Goal: Task Accomplishment & Management: Manage account settings

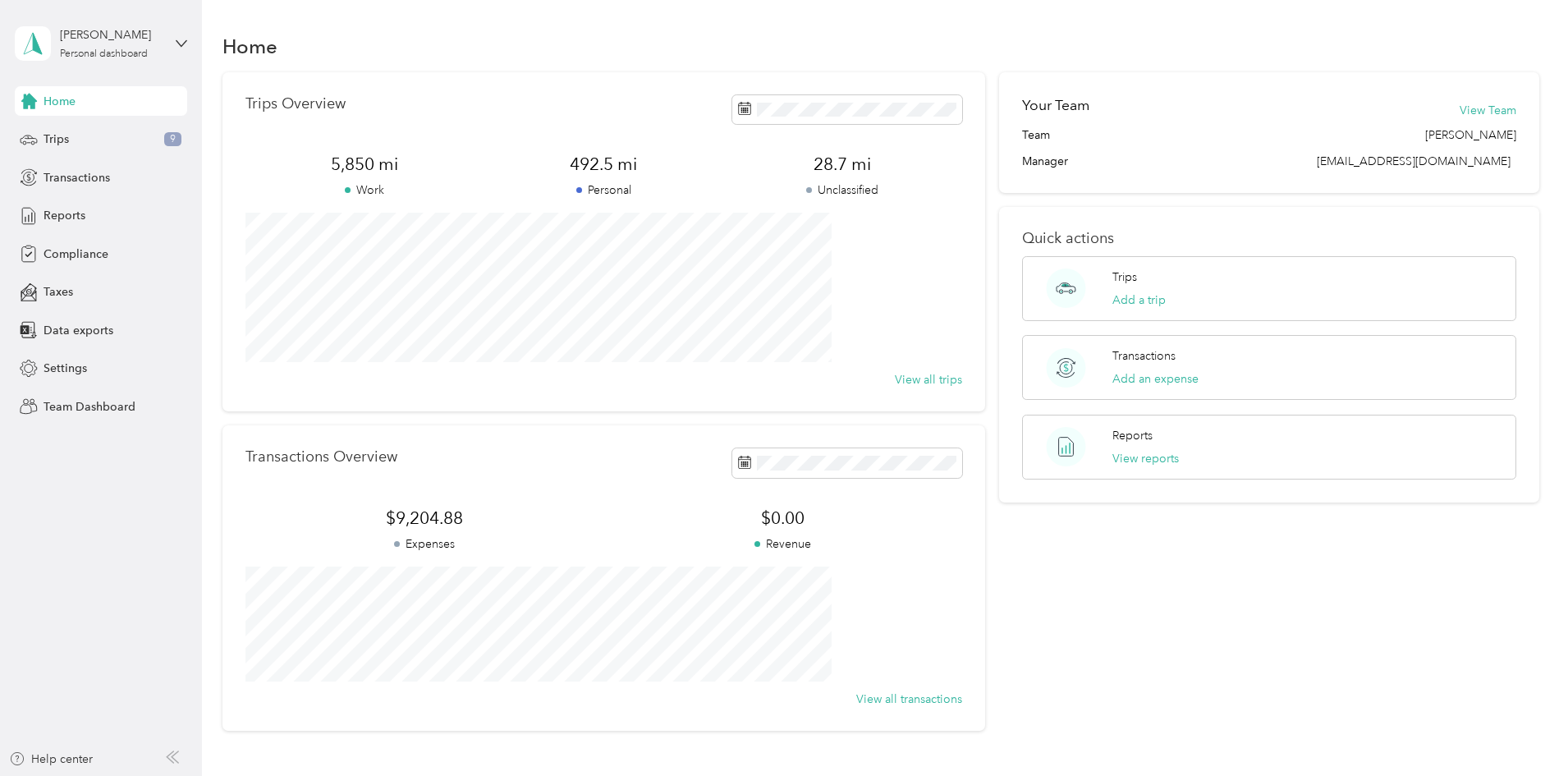
click at [166, 48] on div "[PERSON_NAME] Personal dashboard" at bounding box center [101, 43] width 172 height 57
click at [116, 141] on div "Team dashboard" at bounding box center [188, 135] width 323 height 29
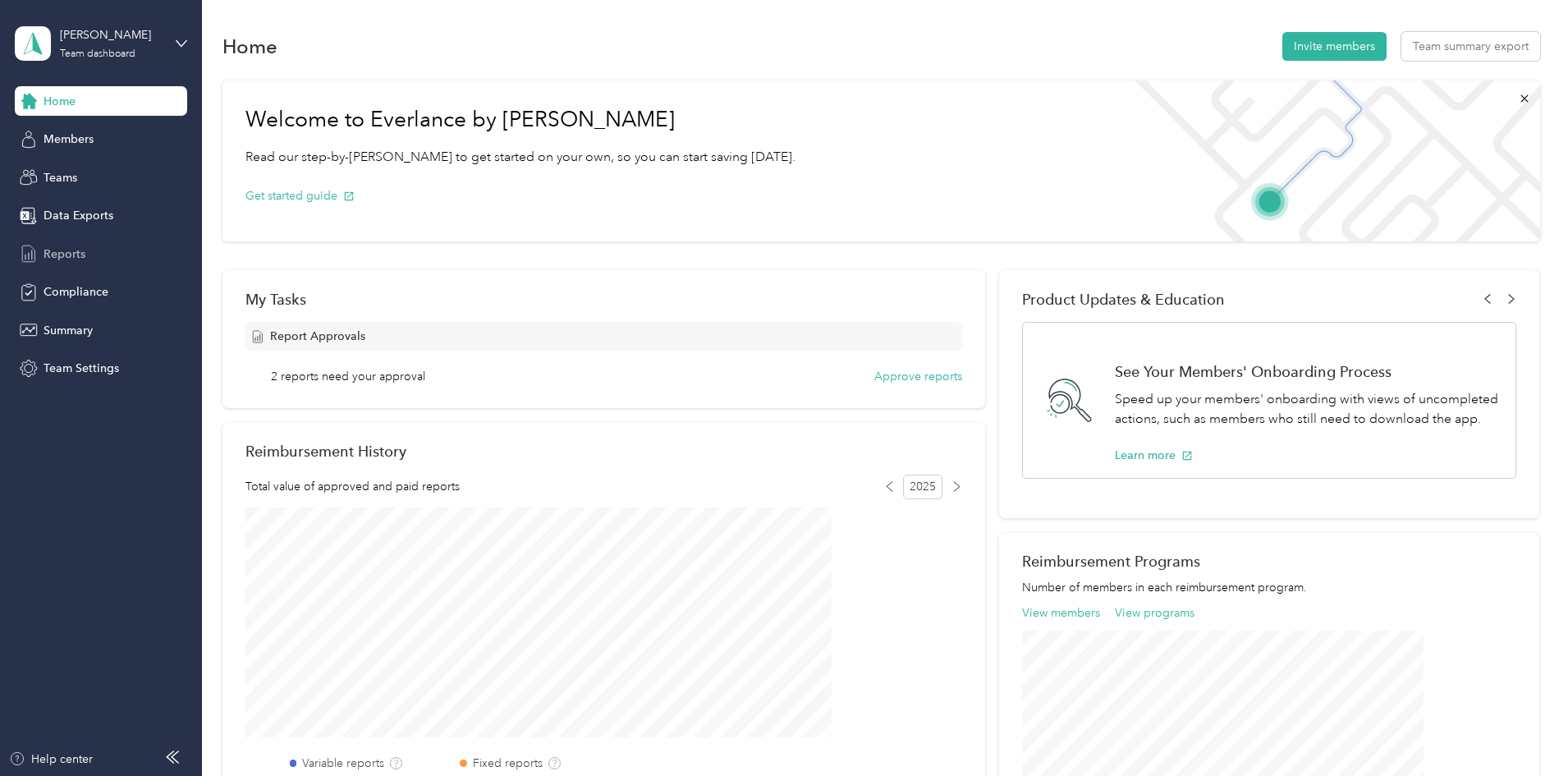
click at [99, 250] on div "Reports" at bounding box center [101, 254] width 172 height 30
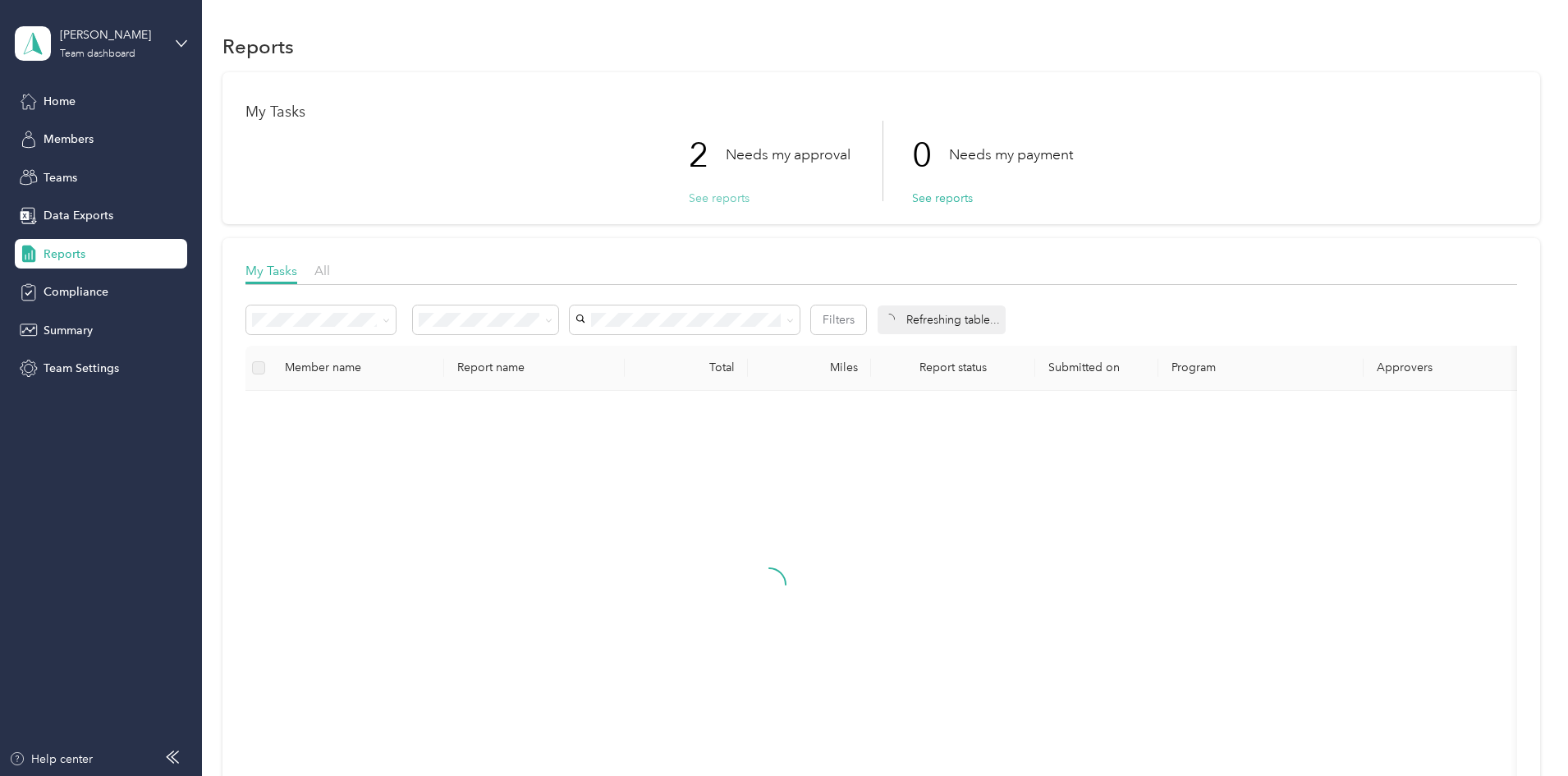
click at [711, 196] on button "See reports" at bounding box center [719, 198] width 60 height 17
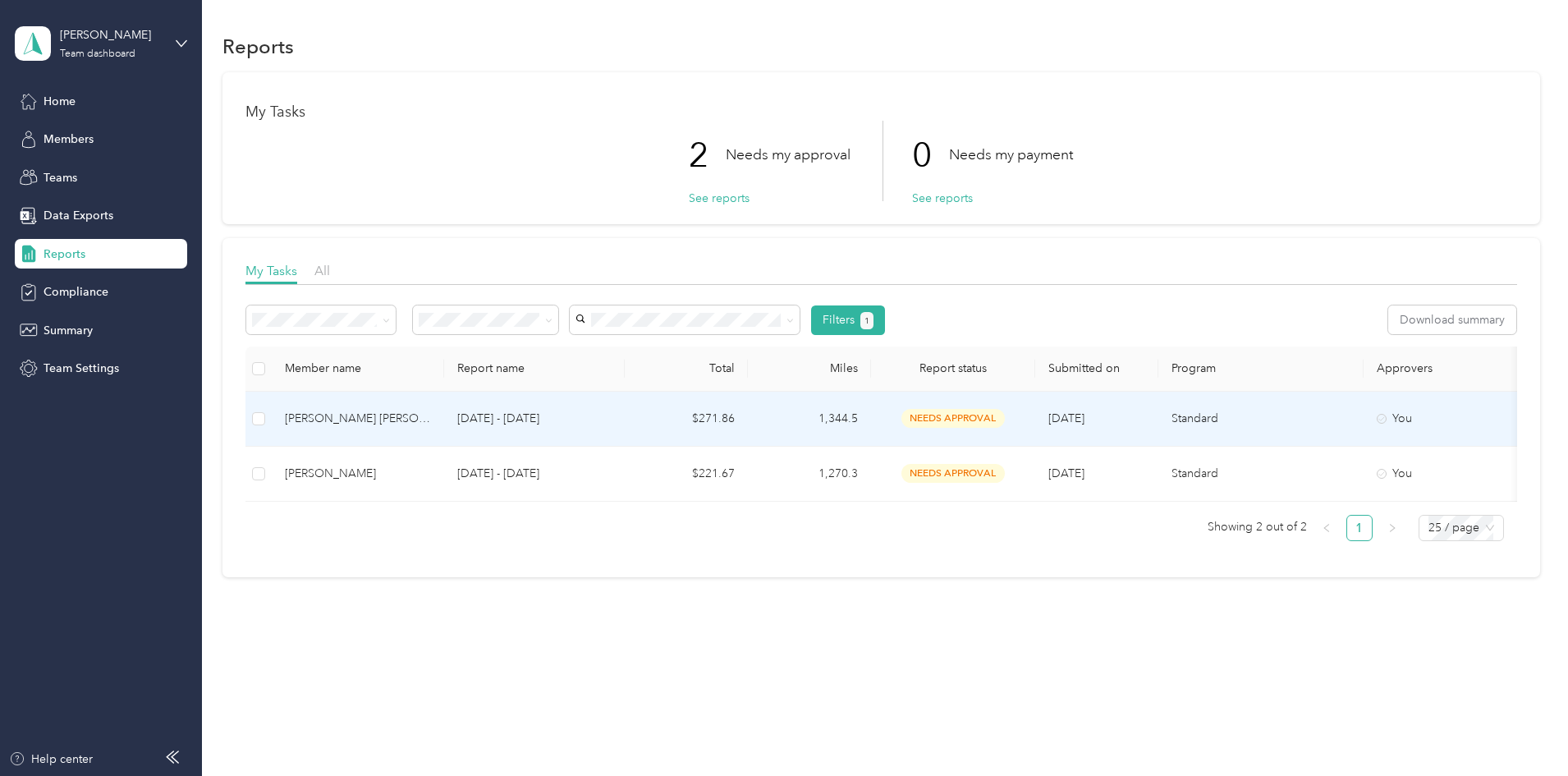
click at [748, 411] on td "$271.86" at bounding box center [686, 419] width 123 height 55
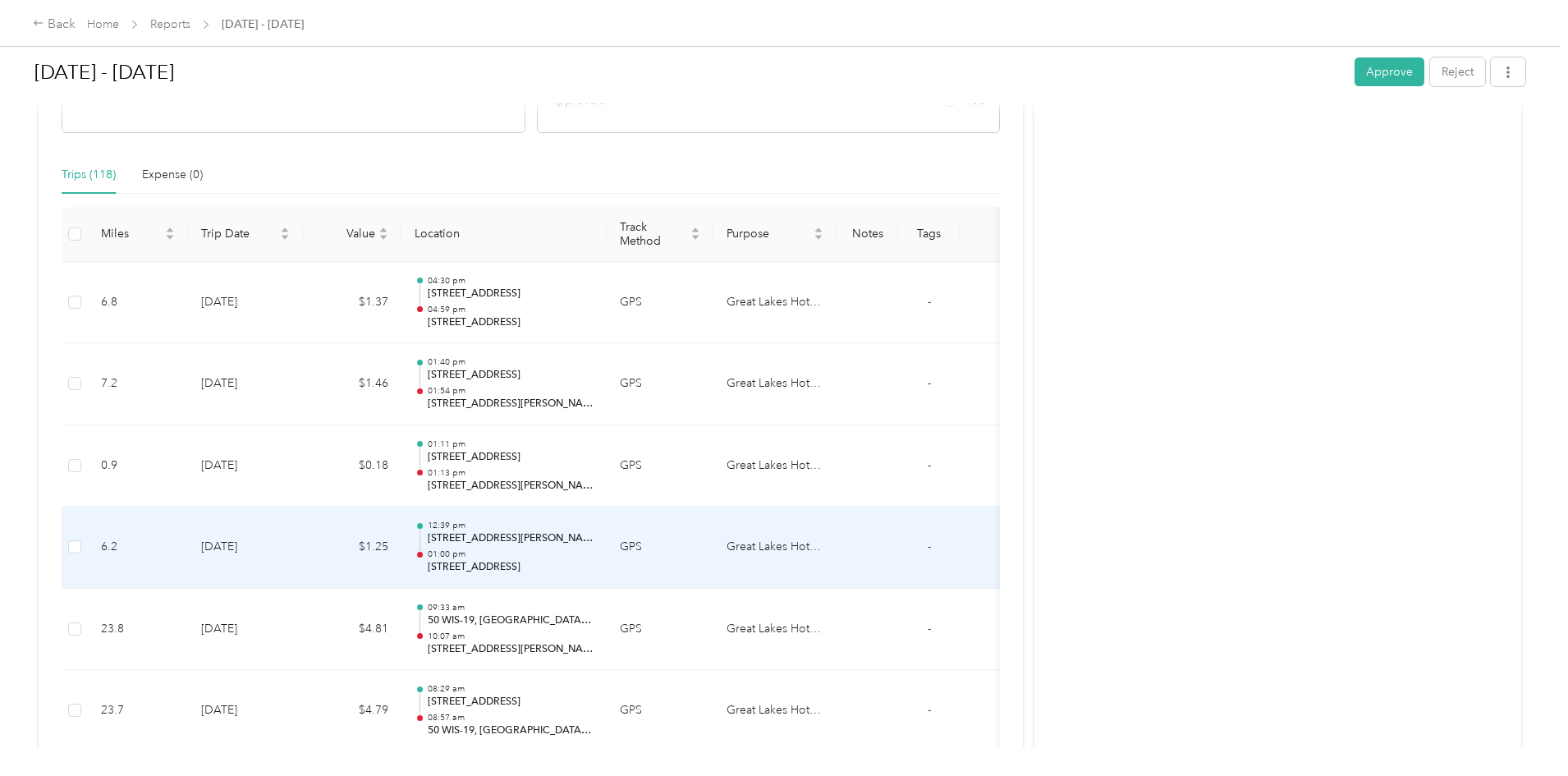
scroll to position [332, 0]
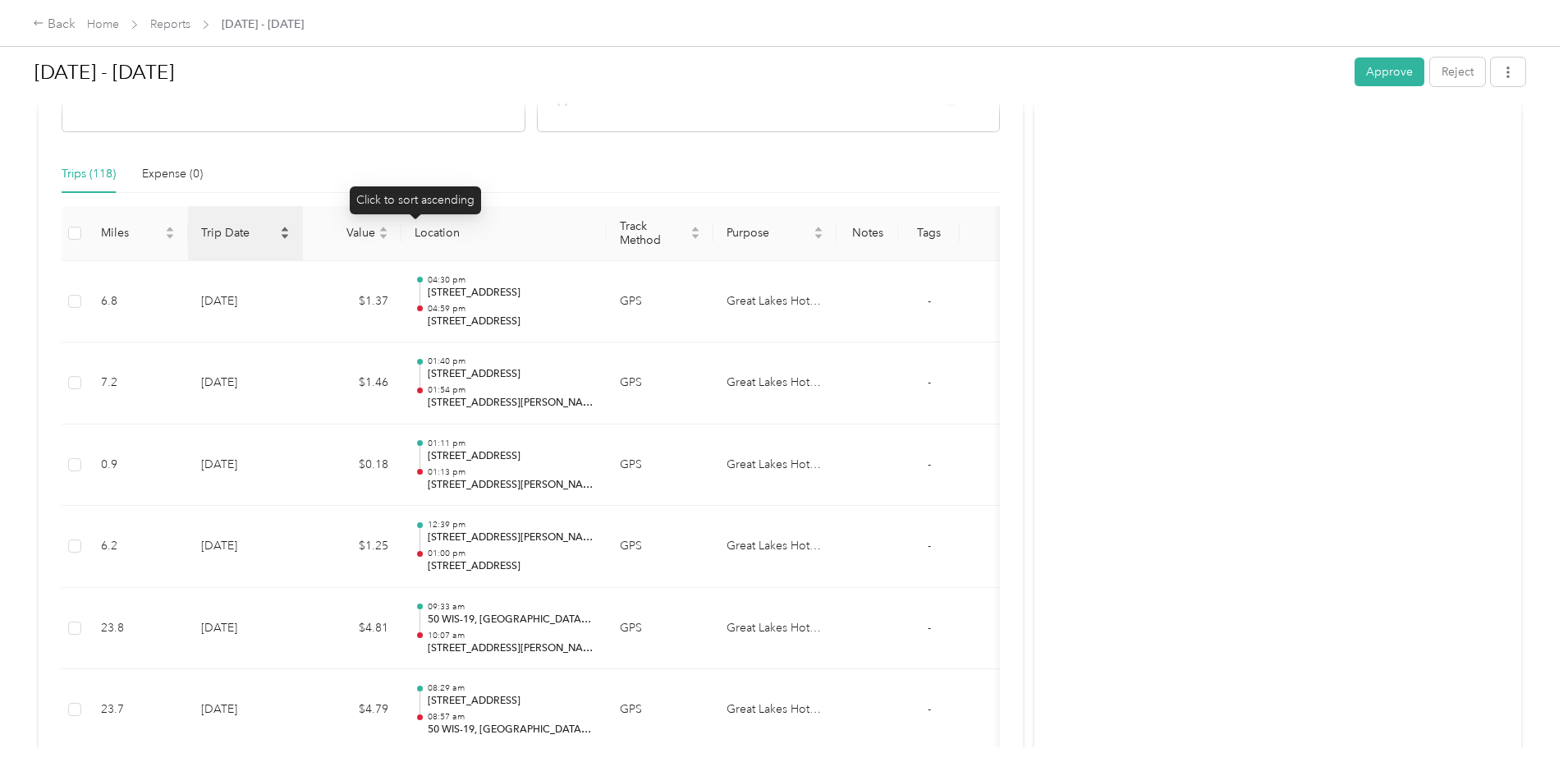
click at [290, 234] on icon "caret-down" at bounding box center [285, 237] width 10 height 10
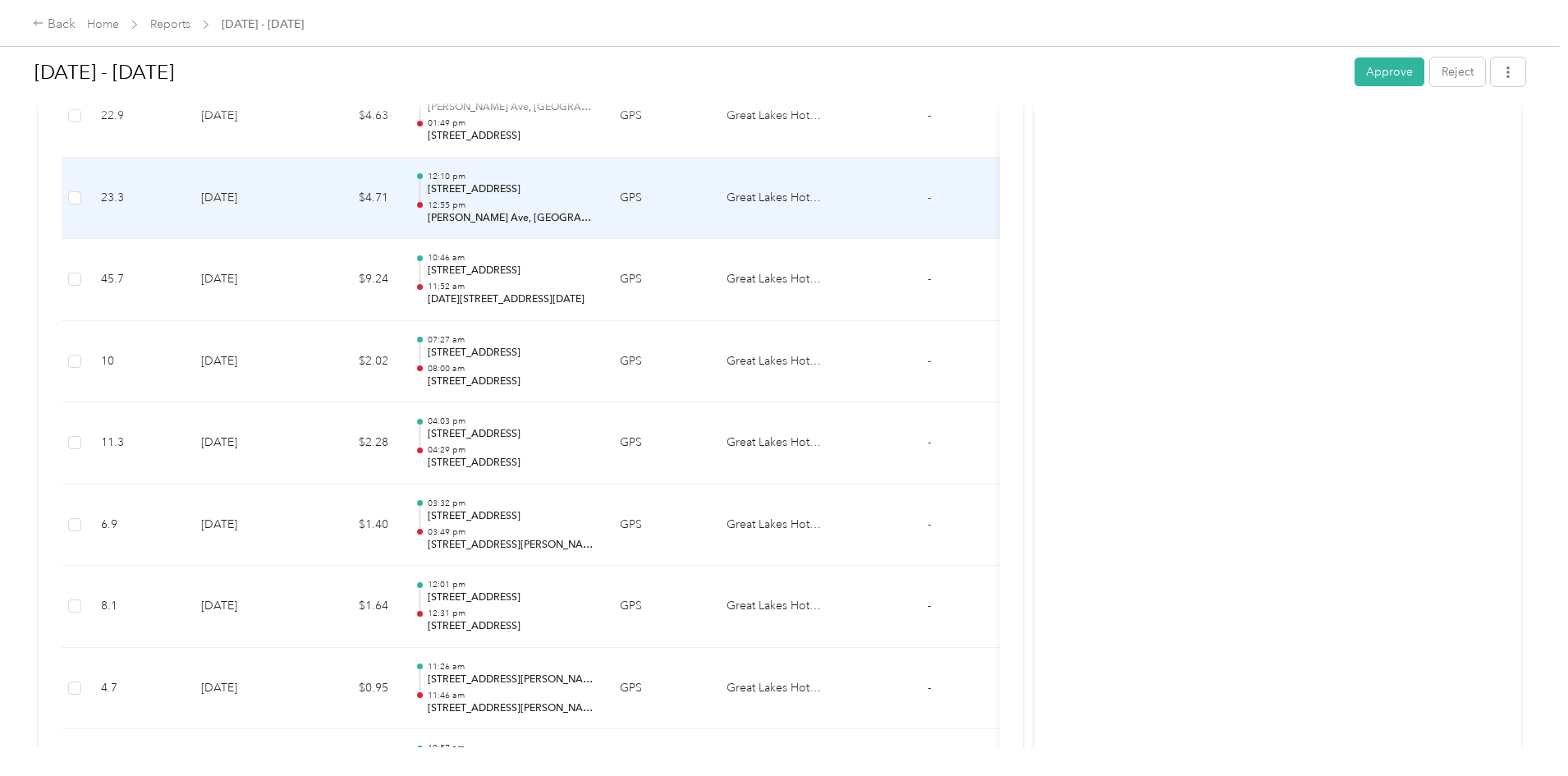
scroll to position [924, 0]
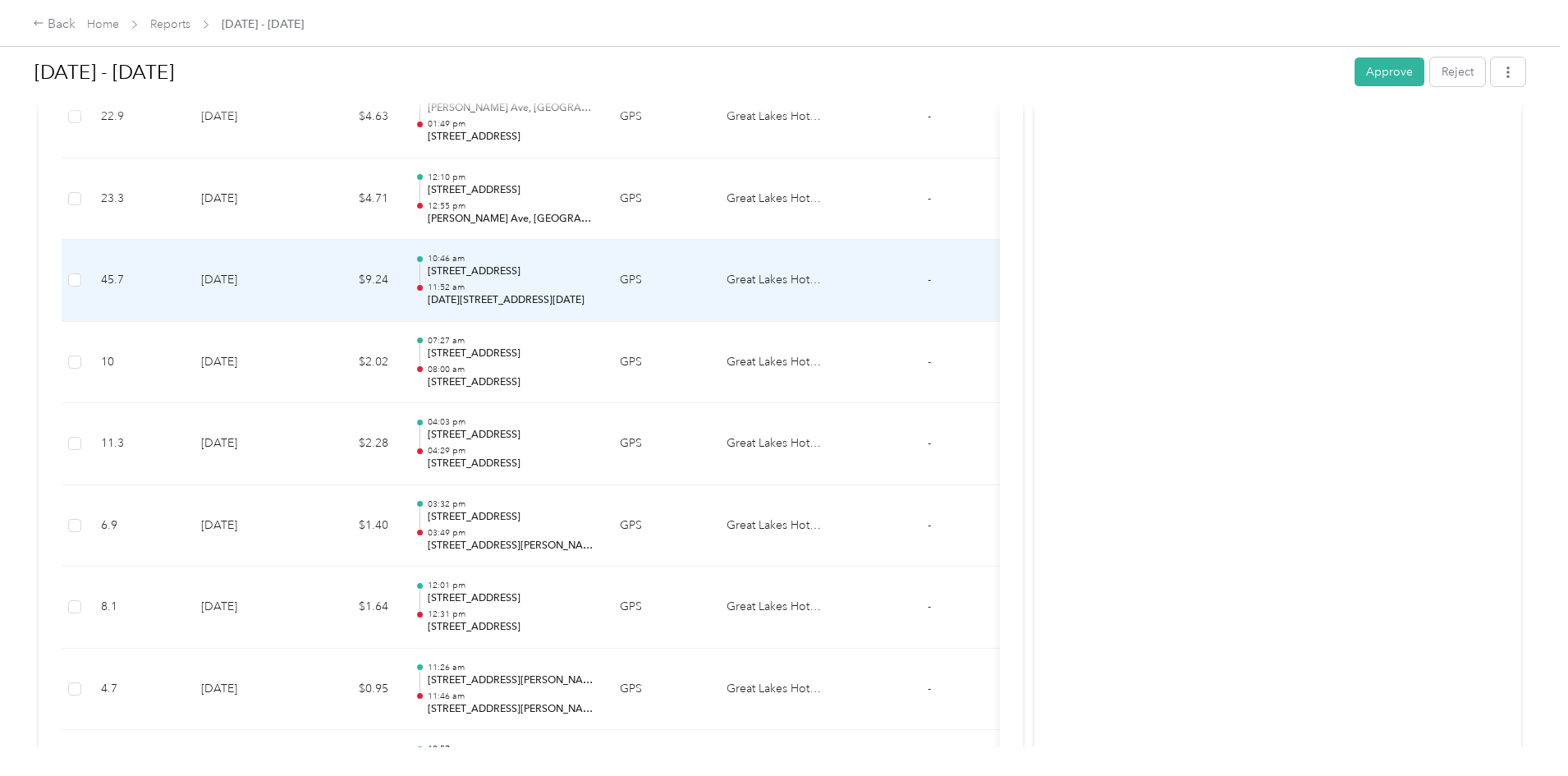
click at [541, 309] on td "10:46 am [STREET_ADDRESS] 11:52 am [DATE][STREET_ADDRESS][DATE]" at bounding box center [504, 281] width 205 height 82
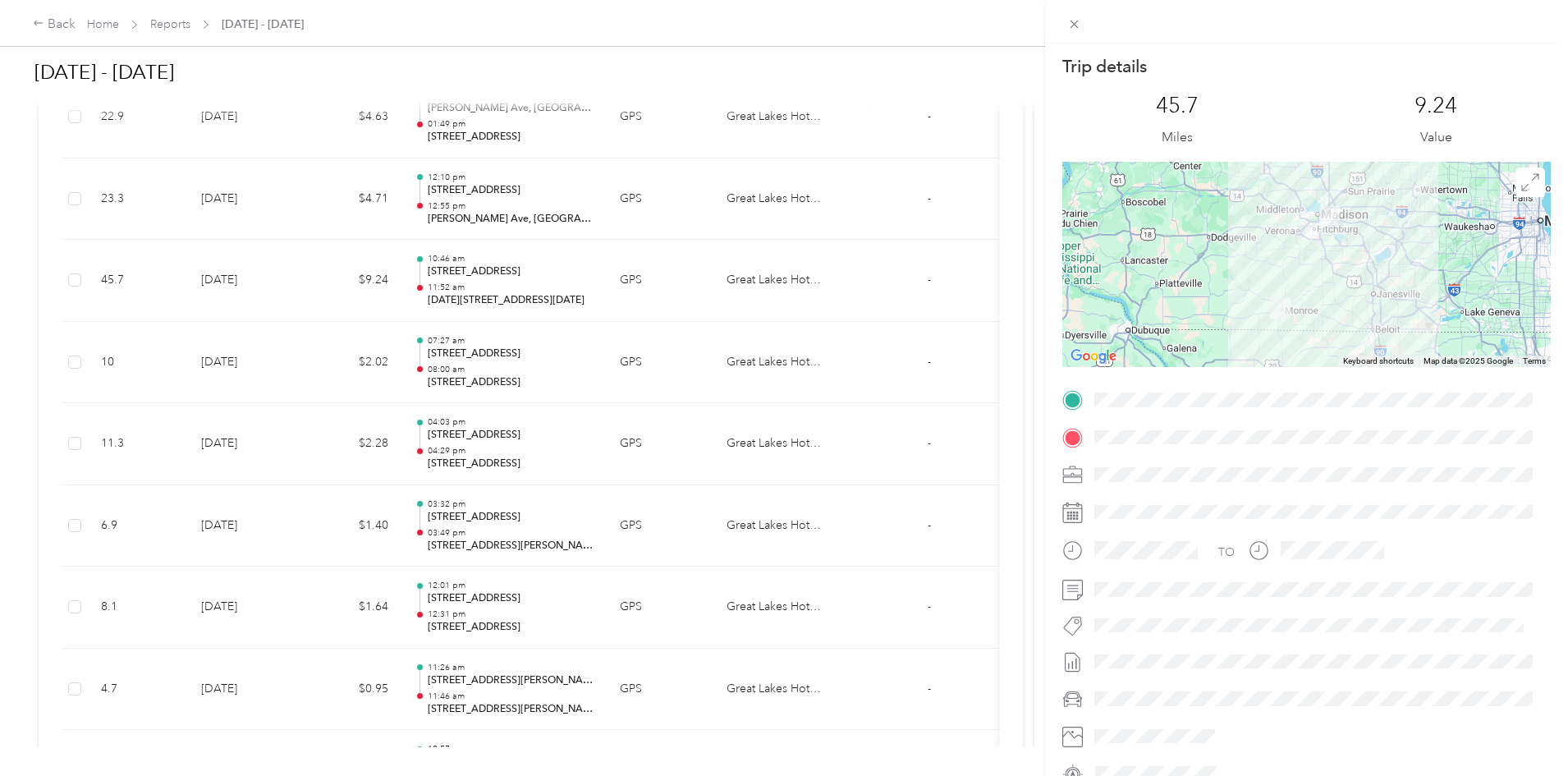
click at [100, 368] on div "Trip details This trip cannot be edited because it is either under review, appr…" at bounding box center [784, 388] width 1568 height 776
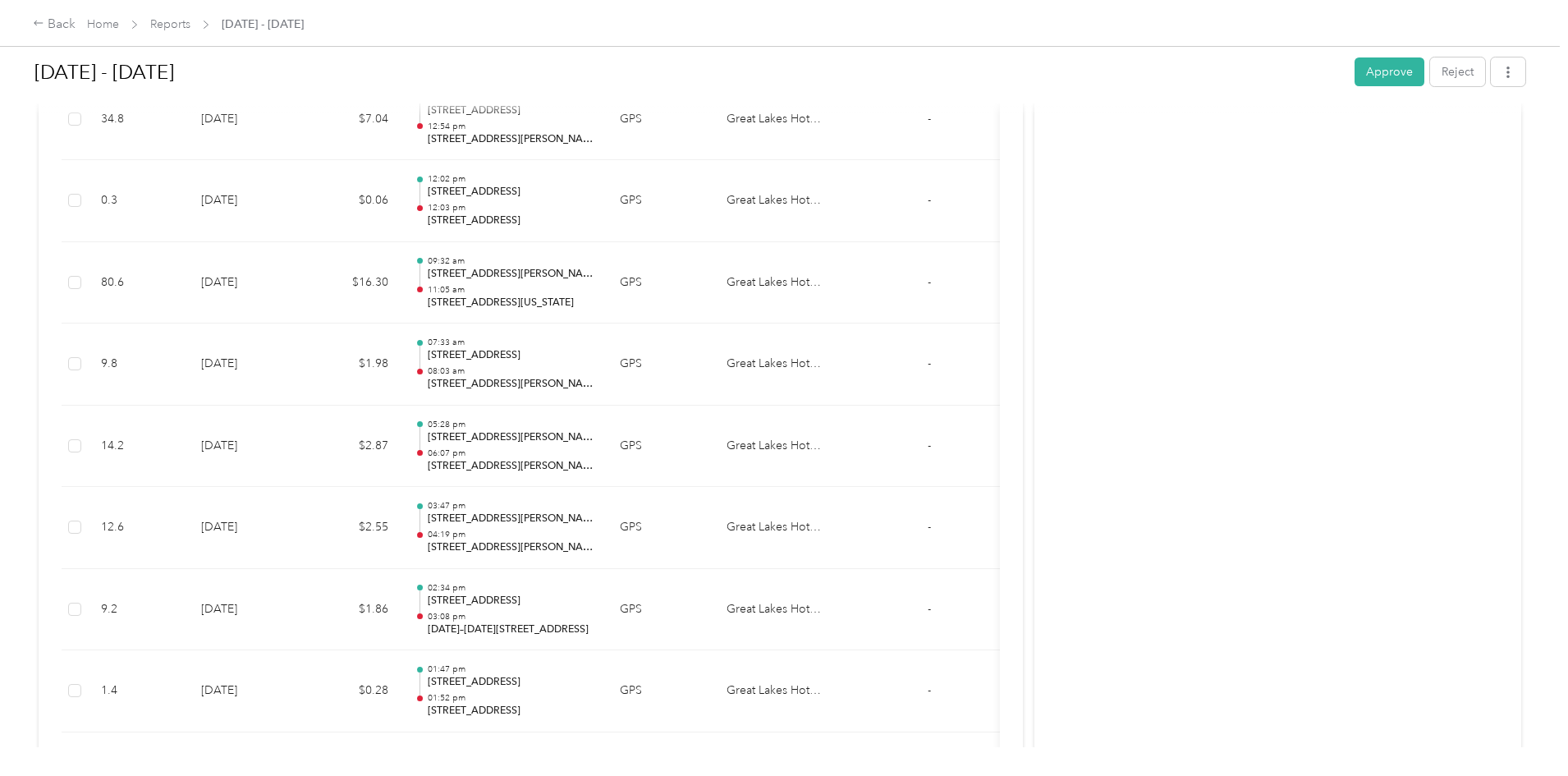
scroll to position [3127, 0]
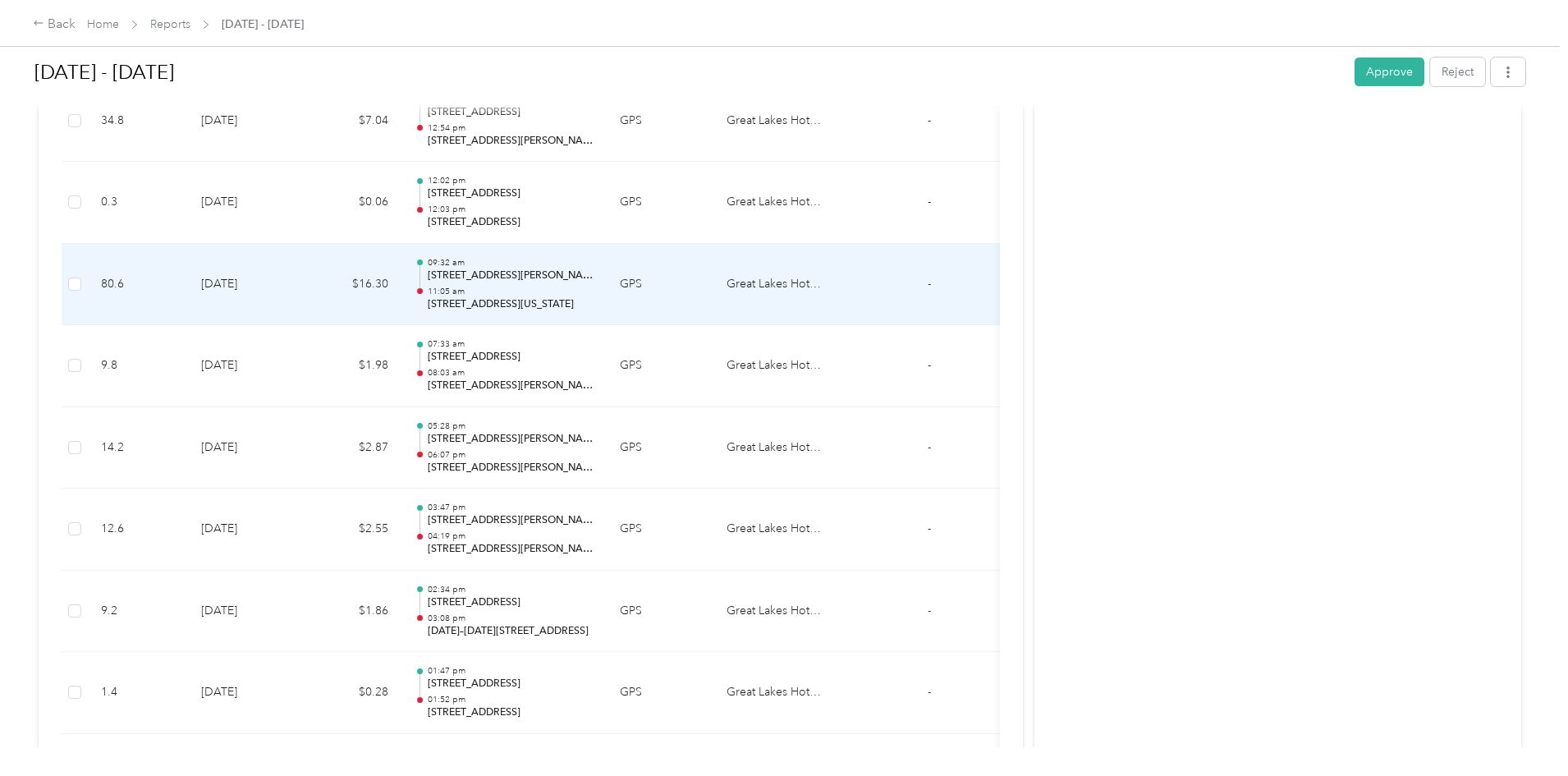
click at [402, 273] on td "$16.30" at bounding box center [352, 284] width 99 height 82
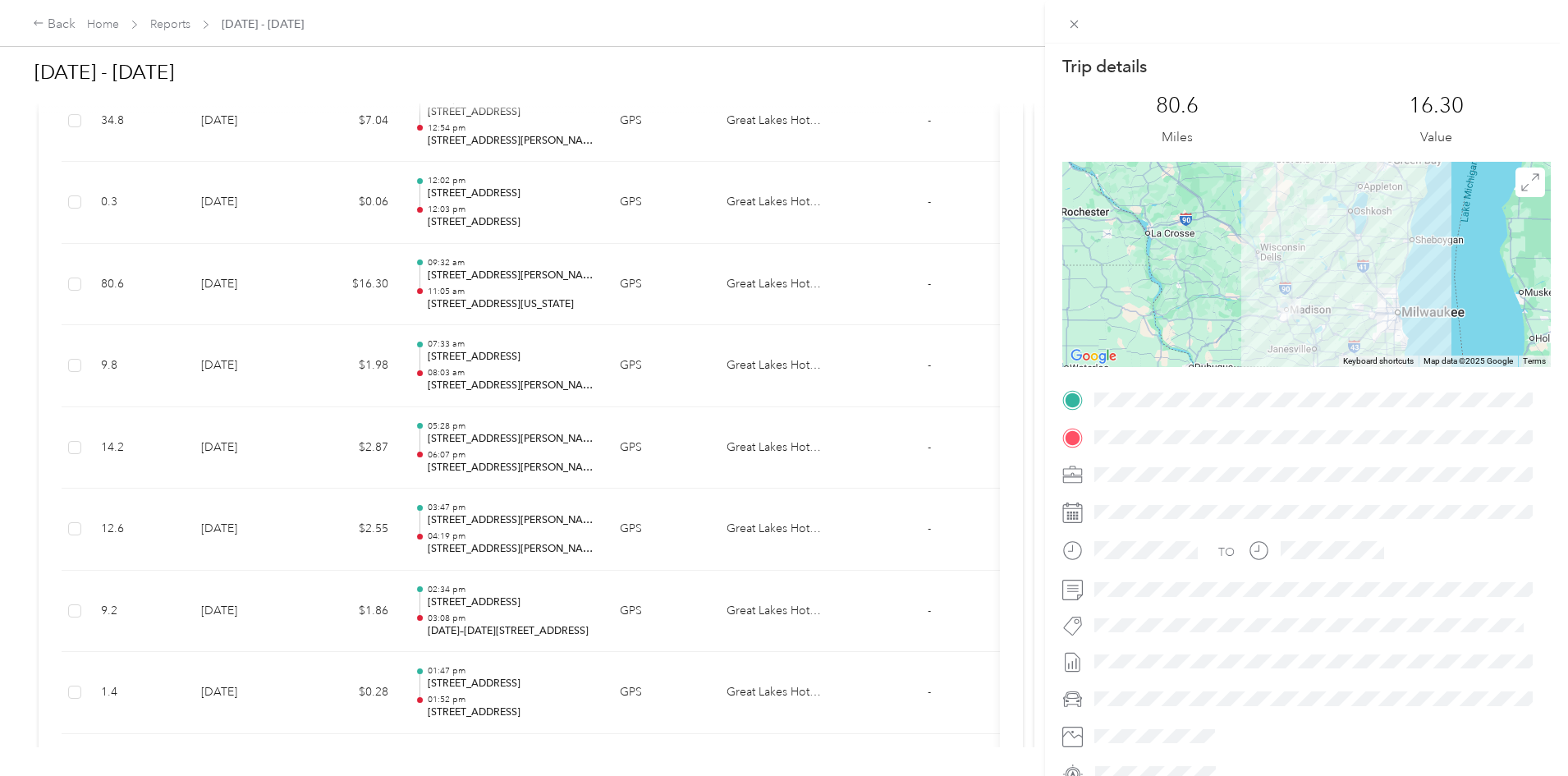
click at [127, 417] on div "Trip details This trip cannot be edited because it is either under review, appr…" at bounding box center [784, 388] width 1568 height 776
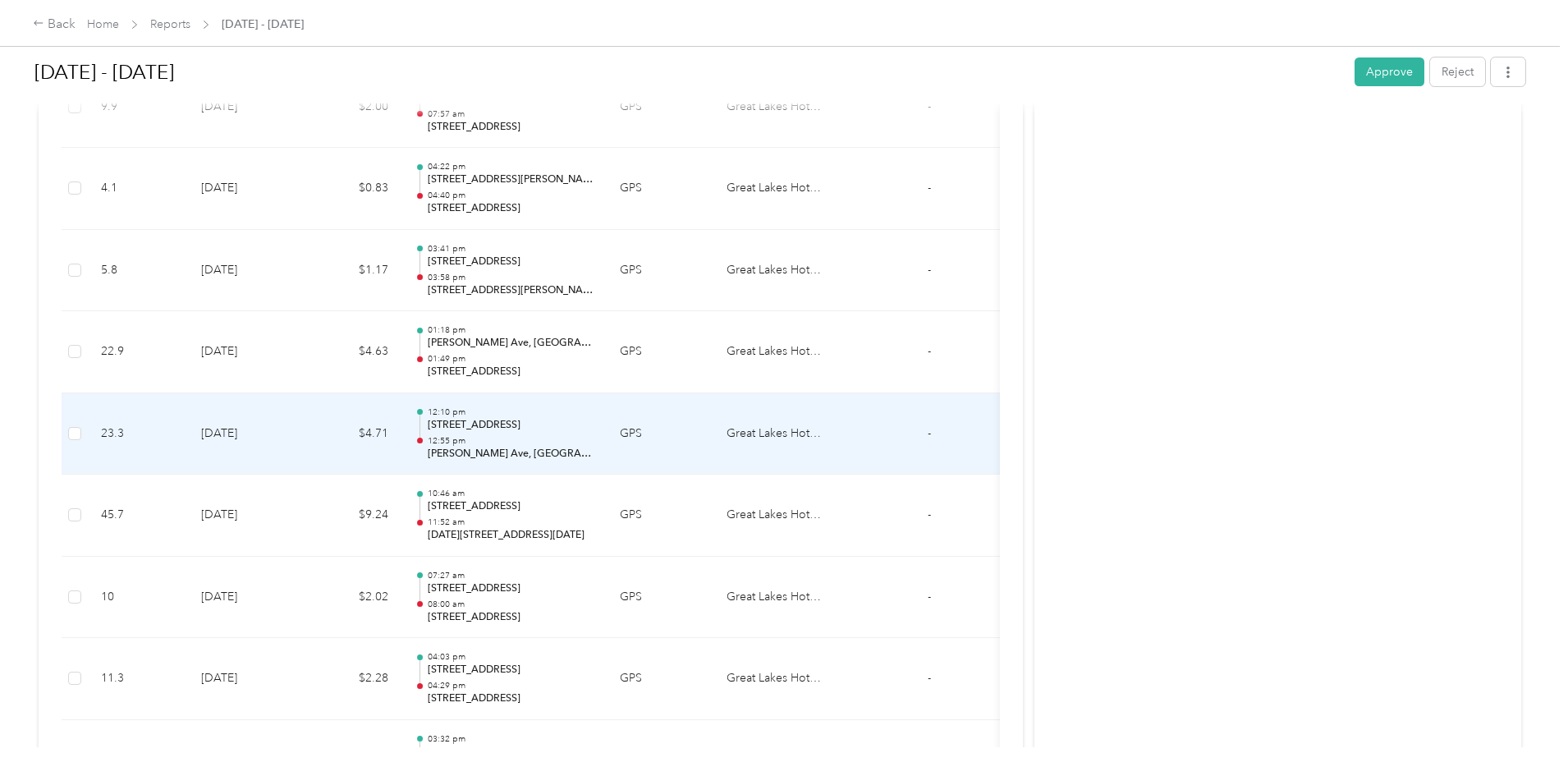
scroll to position [0, 0]
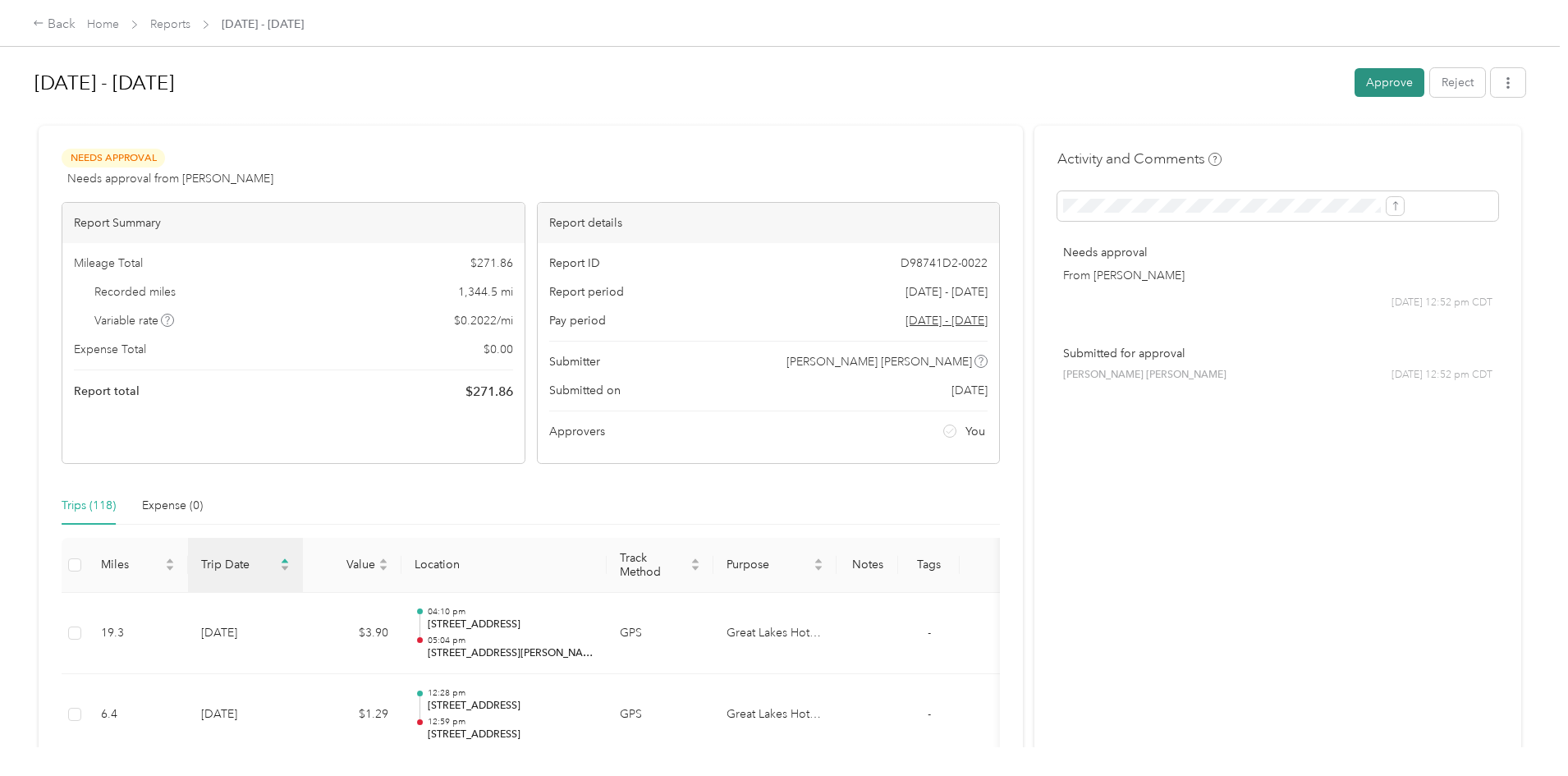
click at [1354, 87] on button "Approve" at bounding box center [1389, 82] width 70 height 29
click at [190, 29] on link "Reports" at bounding box center [170, 24] width 41 height 14
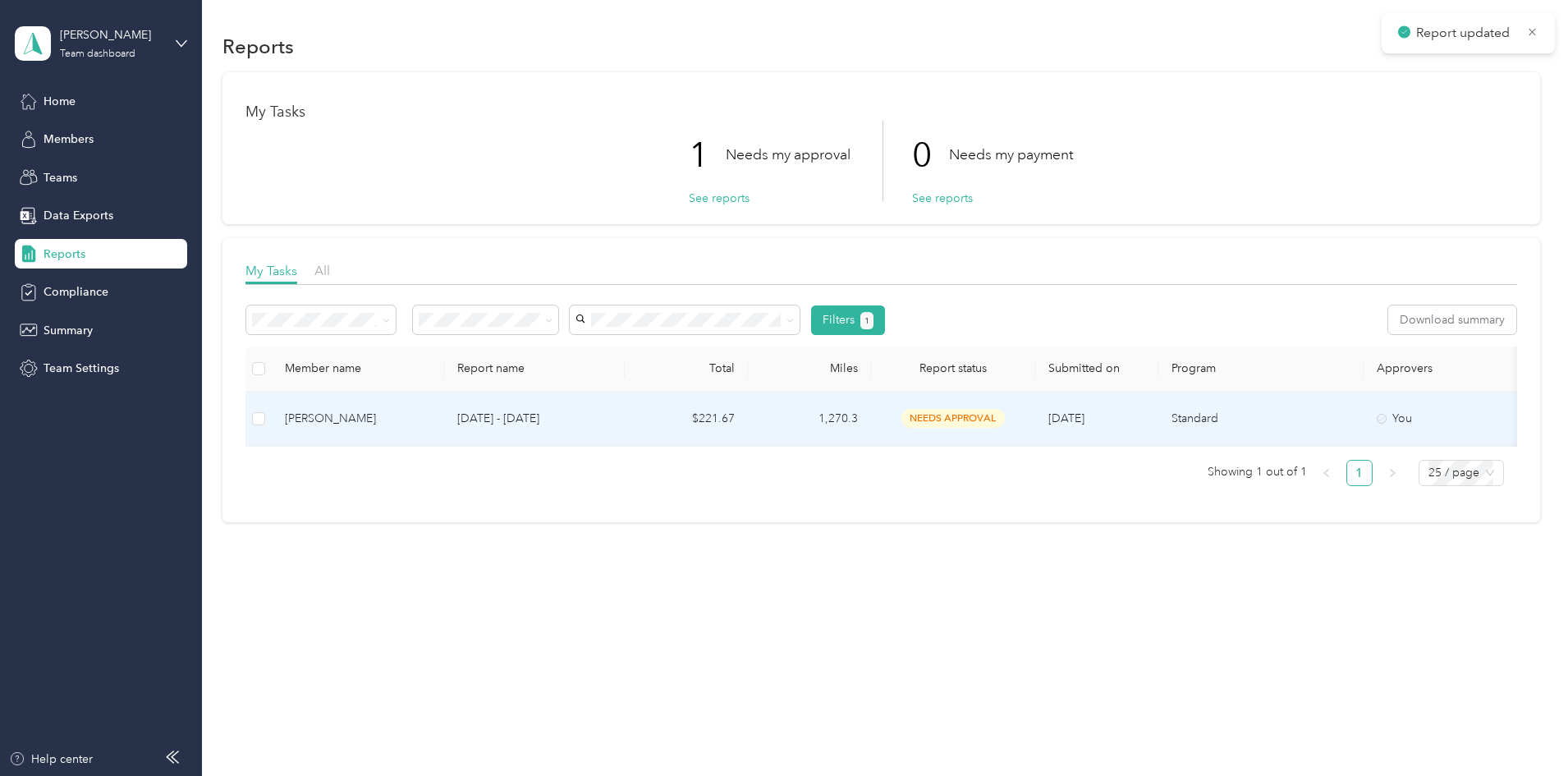
click at [581, 410] on p "[DATE] - [DATE]" at bounding box center [534, 419] width 154 height 18
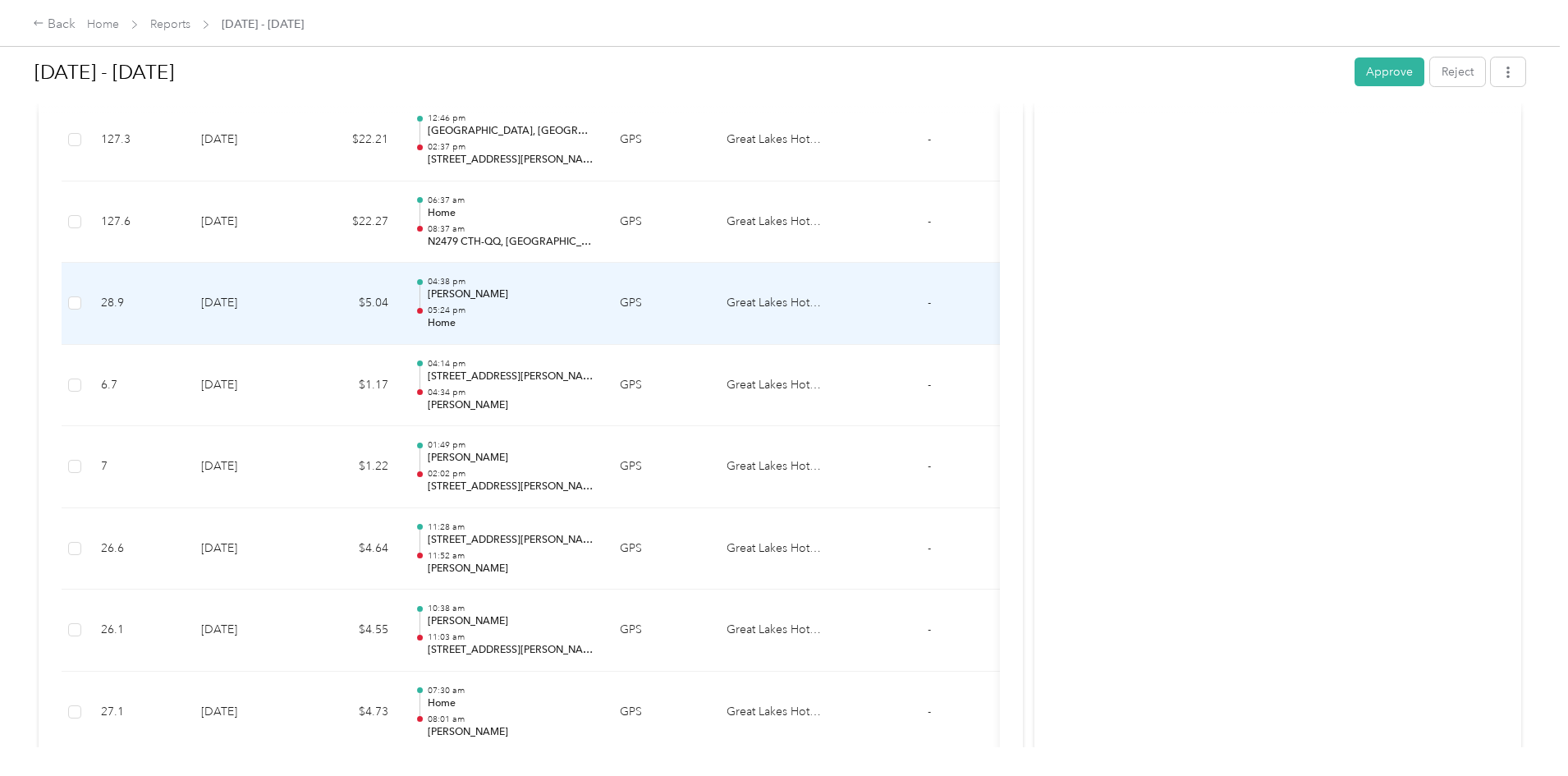
scroll to position [1718, 0]
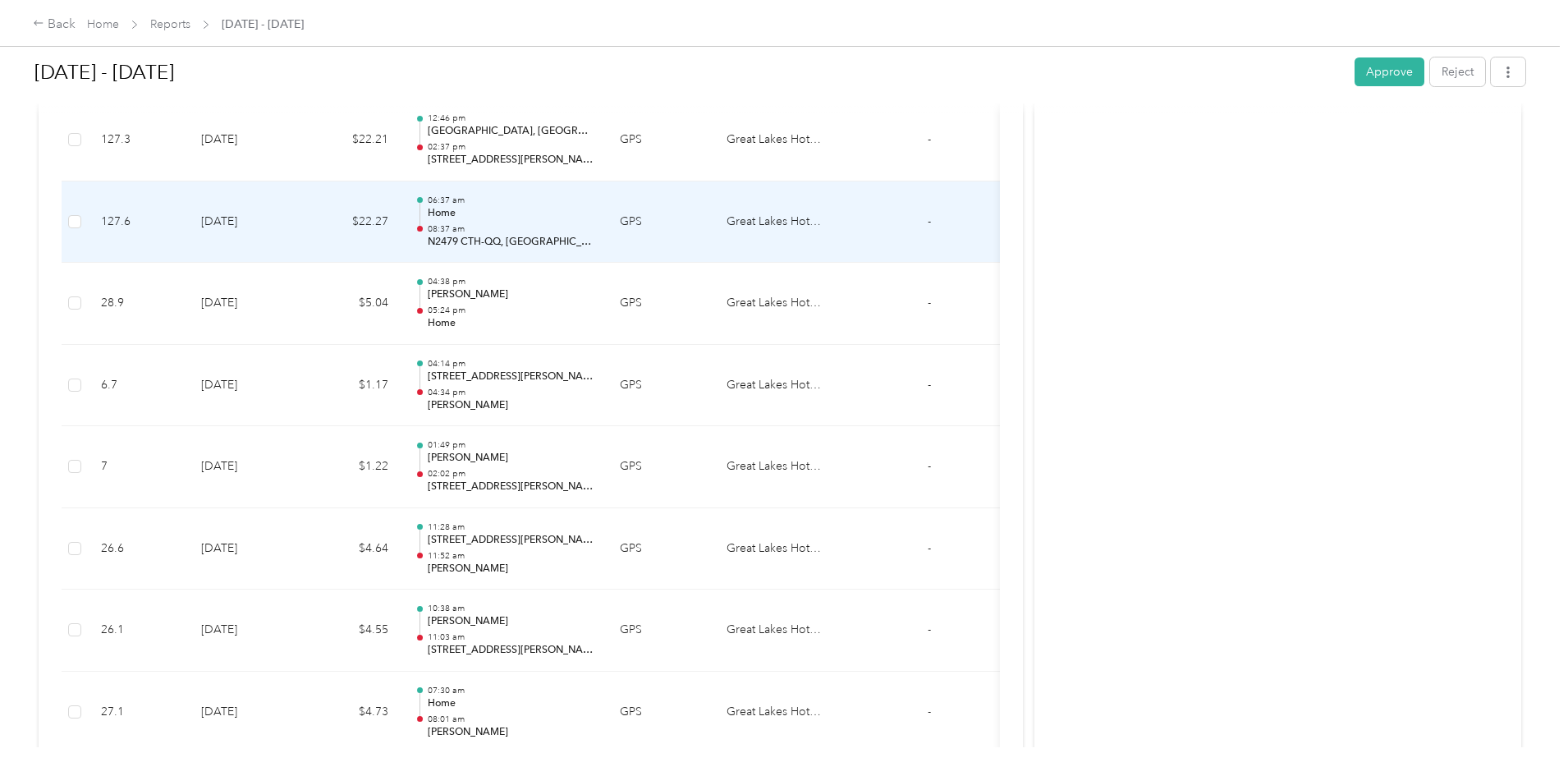
click at [585, 239] on p "N2479 CTH-QQ, [GEOGRAPHIC_DATA], [GEOGRAPHIC_DATA]" at bounding box center [511, 243] width 166 height 15
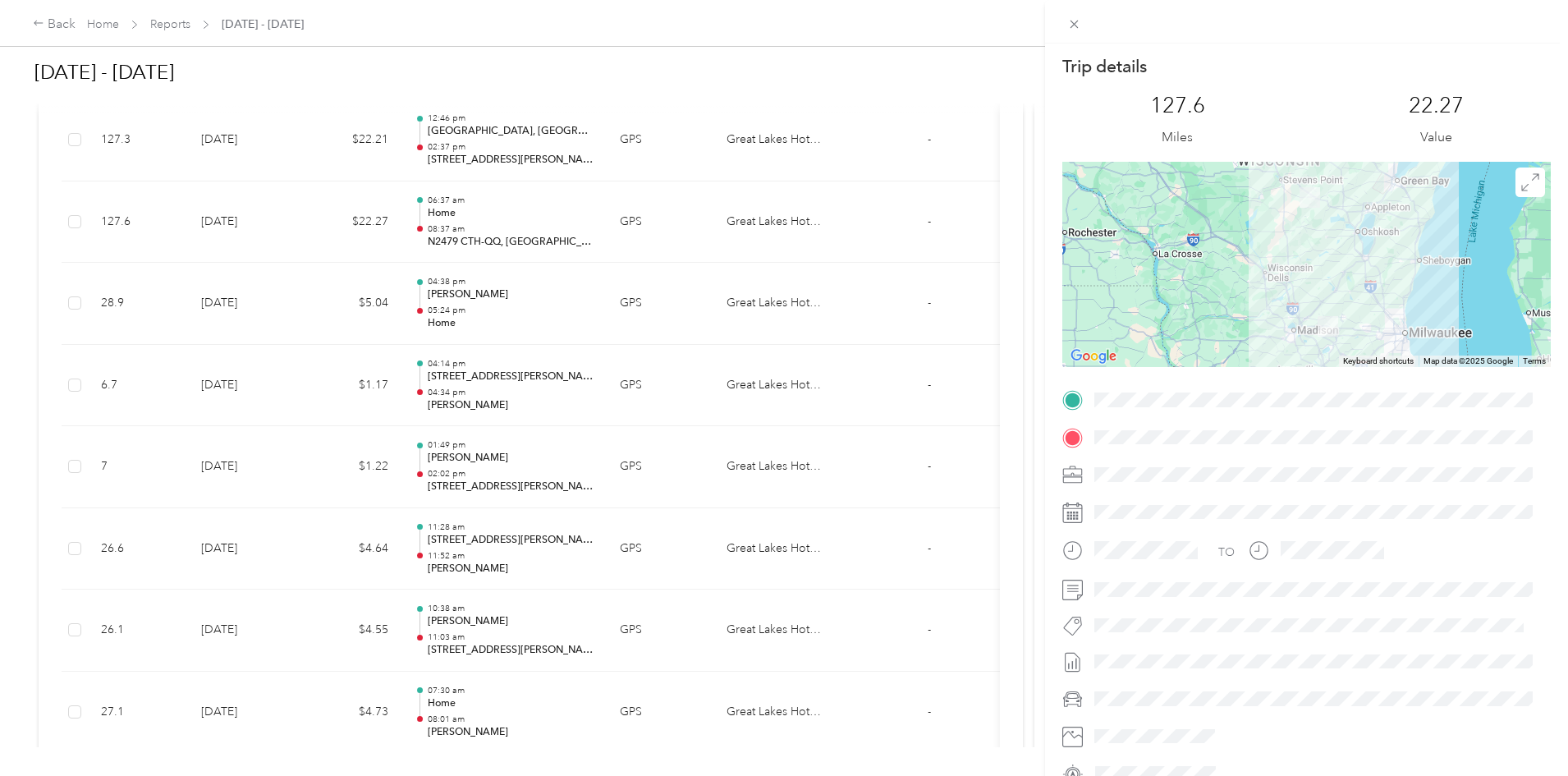
click at [80, 461] on div "Trip details This trip cannot be edited because it is either under review, appr…" at bounding box center [784, 388] width 1568 height 776
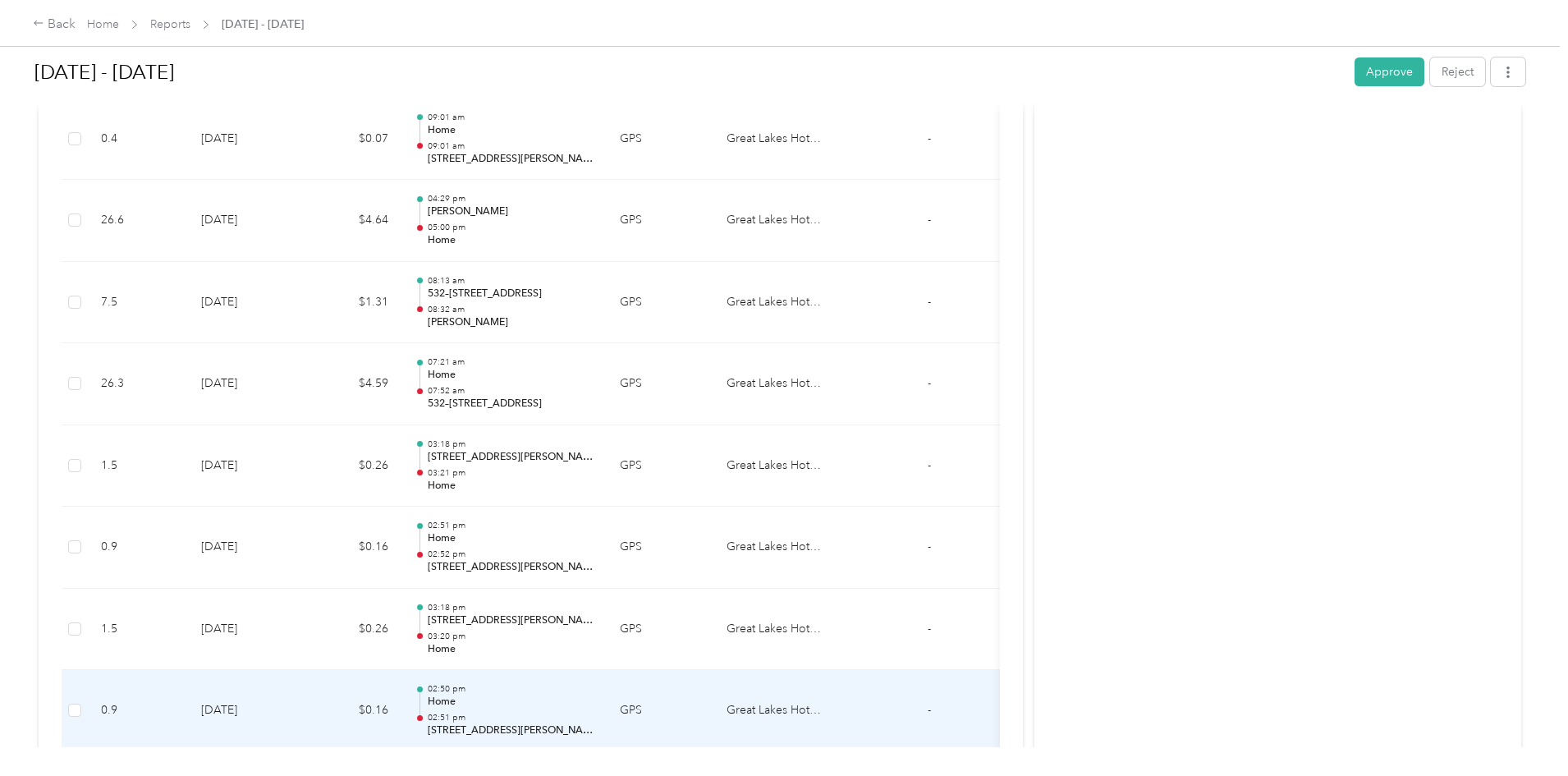
scroll to position [2620, 0]
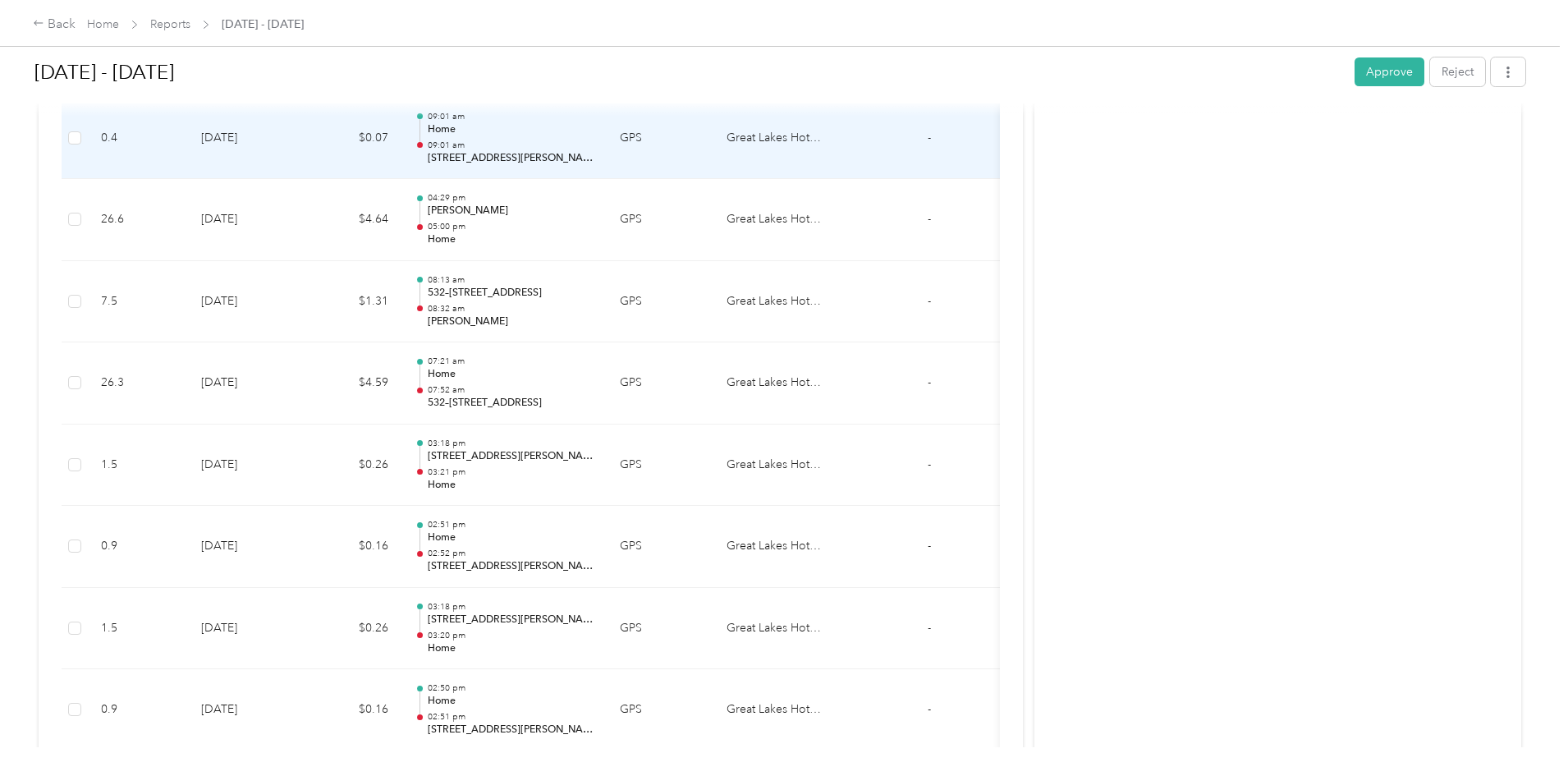
click at [402, 161] on td "$0.07" at bounding box center [352, 138] width 99 height 82
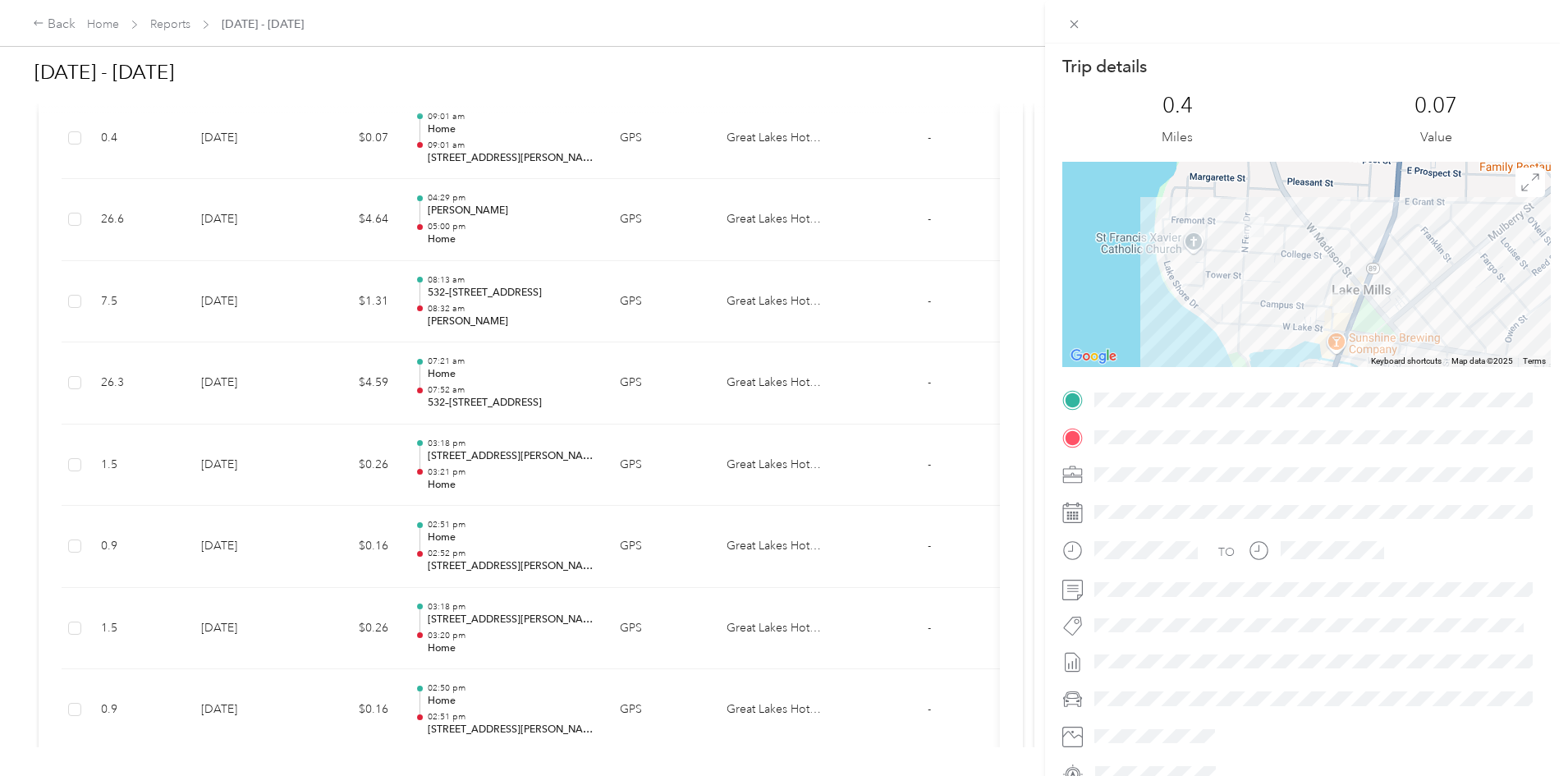
click at [462, 329] on div "Trip details This trip cannot be edited because it is either under review, appr…" at bounding box center [784, 388] width 1568 height 776
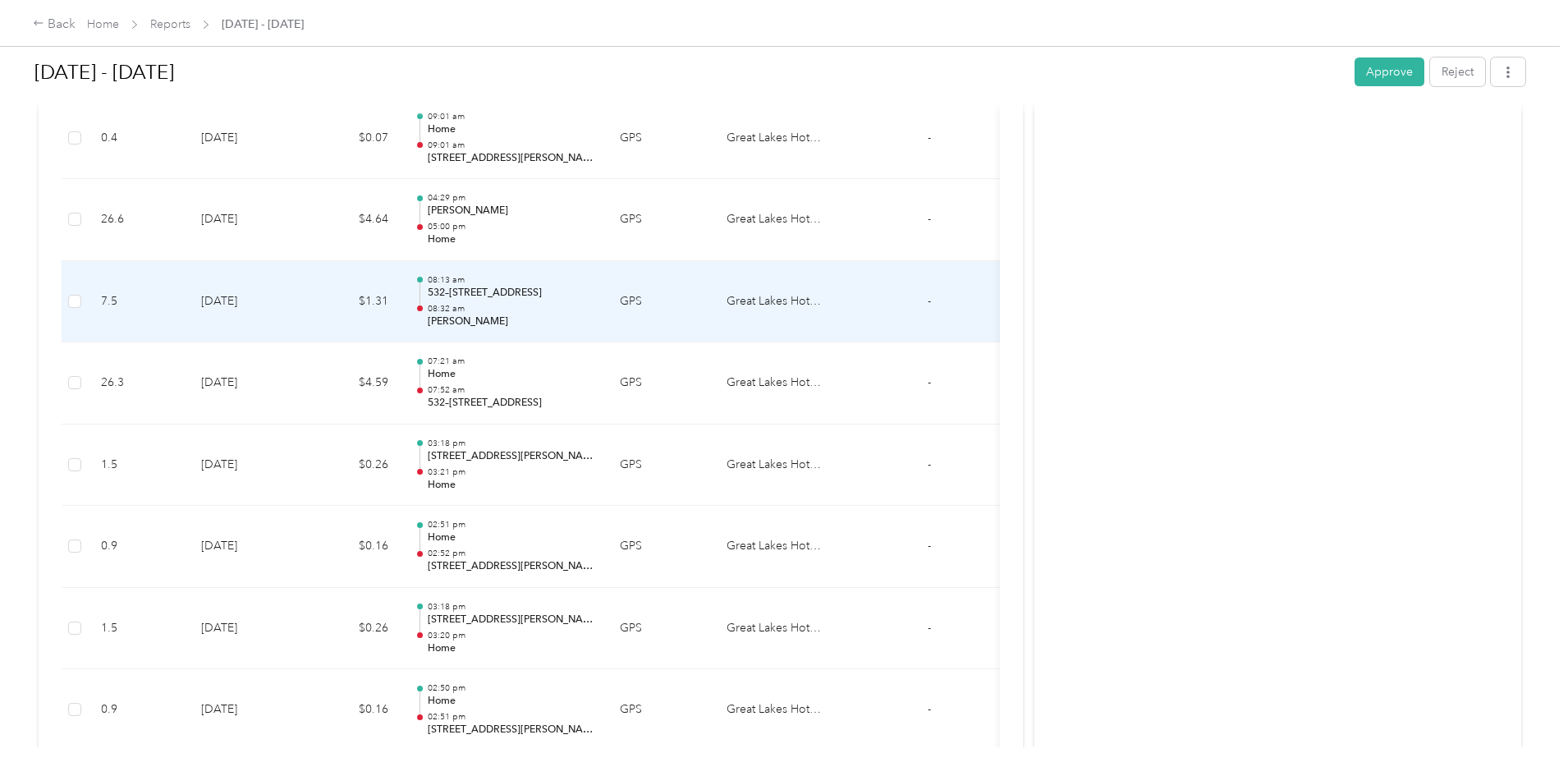
scroll to position [2999, 0]
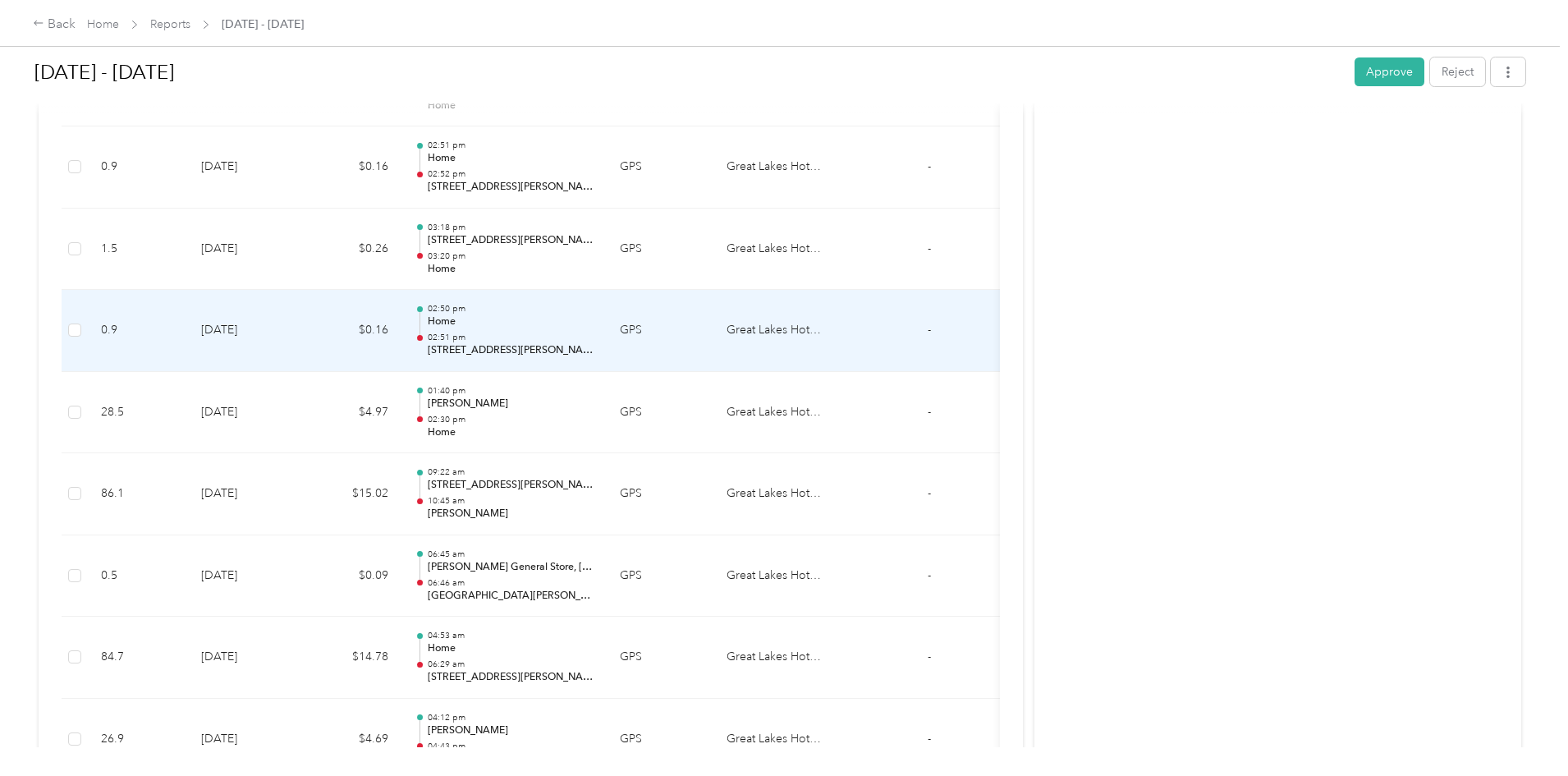
click at [402, 354] on td "$0.16" at bounding box center [352, 330] width 99 height 82
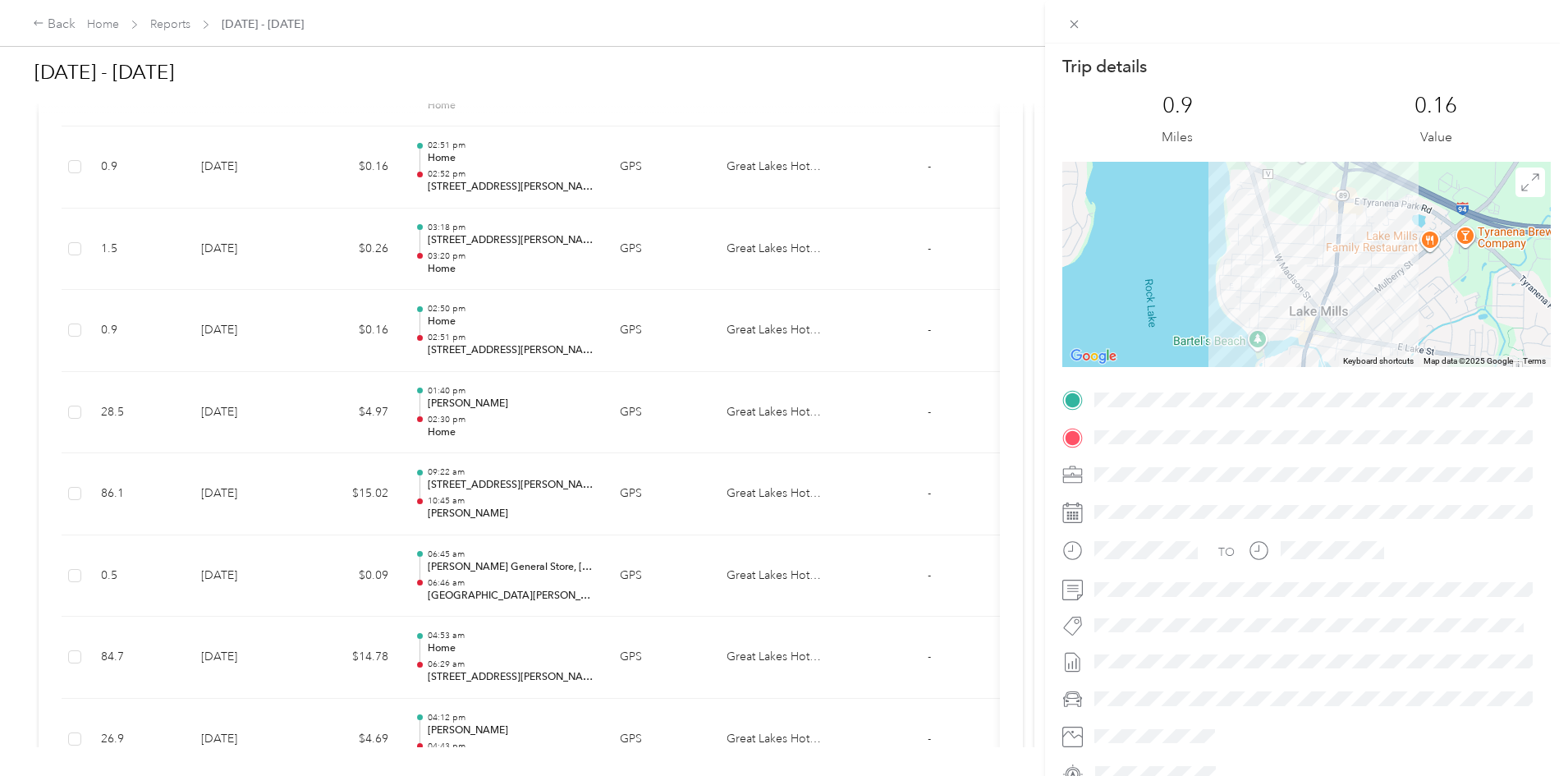
click at [700, 413] on div "Trip details This trip cannot be edited because it is either under review, appr…" at bounding box center [784, 388] width 1568 height 776
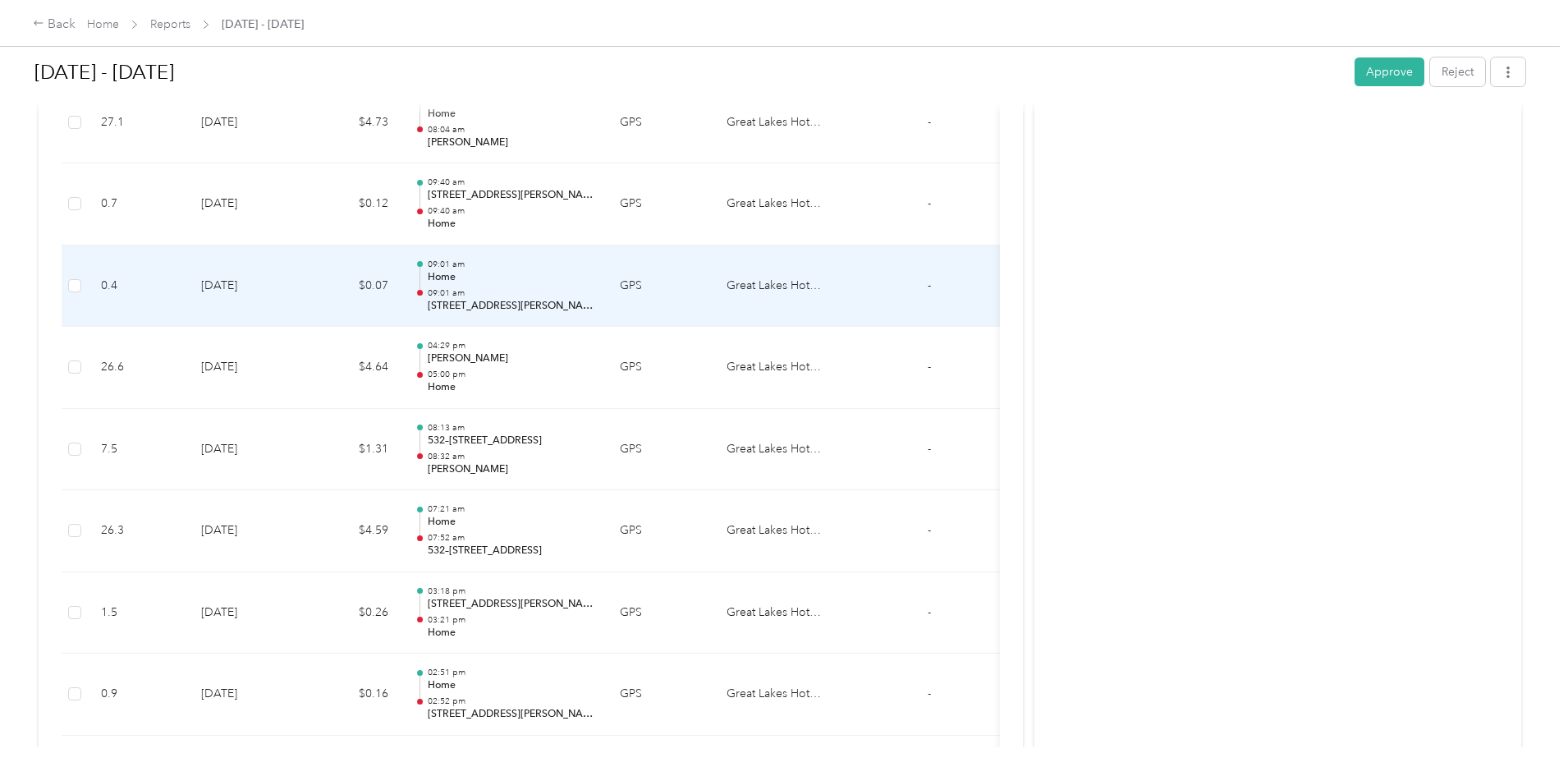
scroll to position [2398, 0]
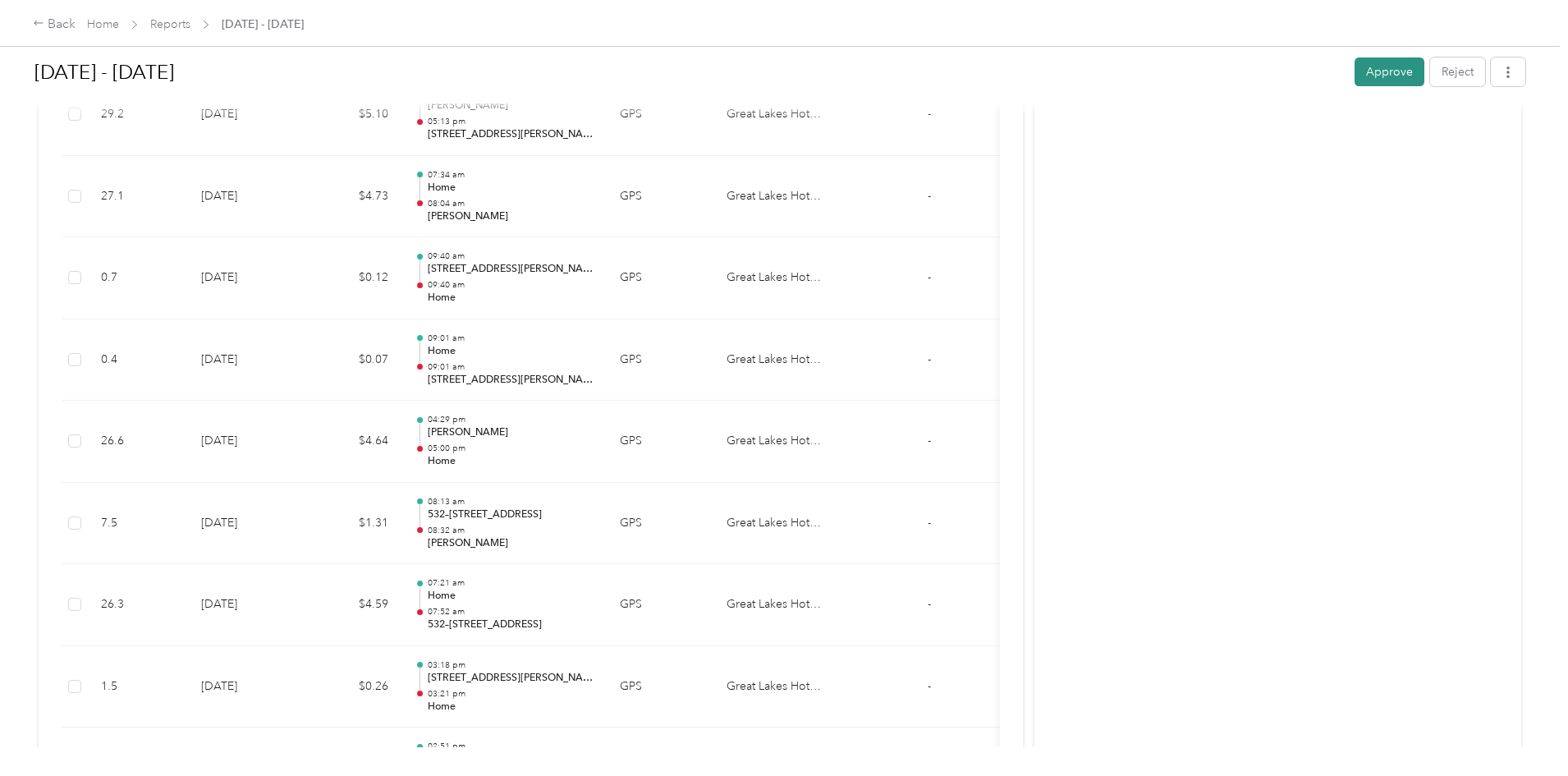
click at [1354, 80] on button "Approve" at bounding box center [1389, 71] width 70 height 29
click at [190, 27] on link "Reports" at bounding box center [170, 24] width 41 height 14
